Goal: Information Seeking & Learning: Learn about a topic

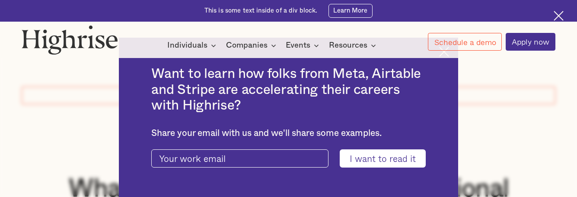
click at [558, 14] on img at bounding box center [559, 16] width 10 height 10
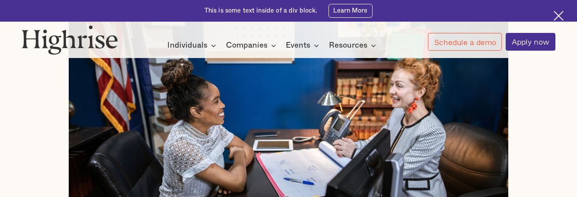
scroll to position [302, 0]
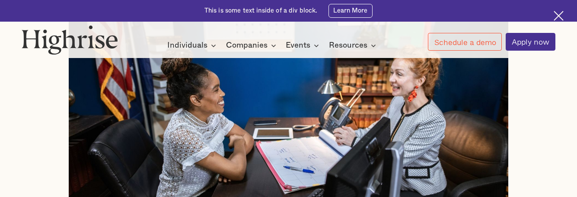
scroll to position [346, 0]
